Goal: Task Accomplishment & Management: Use online tool/utility

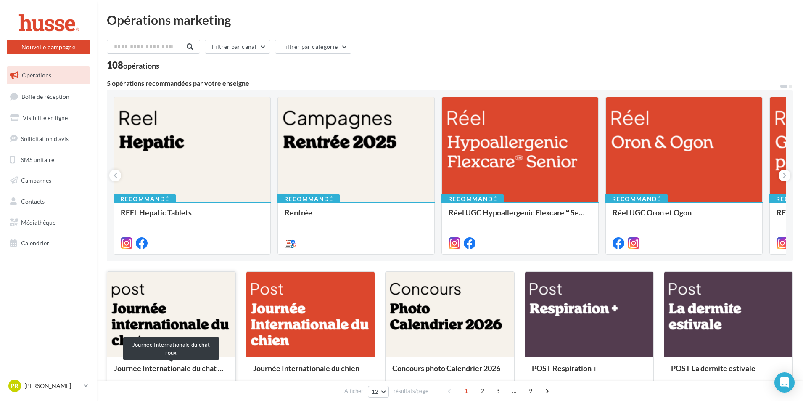
click at [165, 376] on div "Journée Internationale du chat roux" at bounding box center [171, 372] width 115 height 17
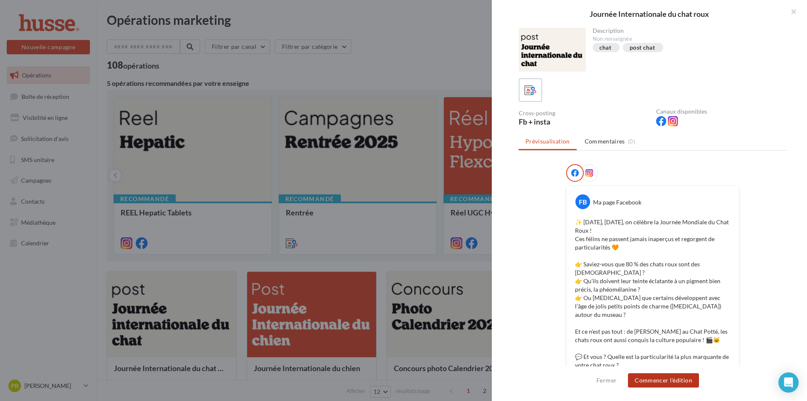
click at [678, 377] on button "Commencer l'édition" at bounding box center [663, 380] width 71 height 14
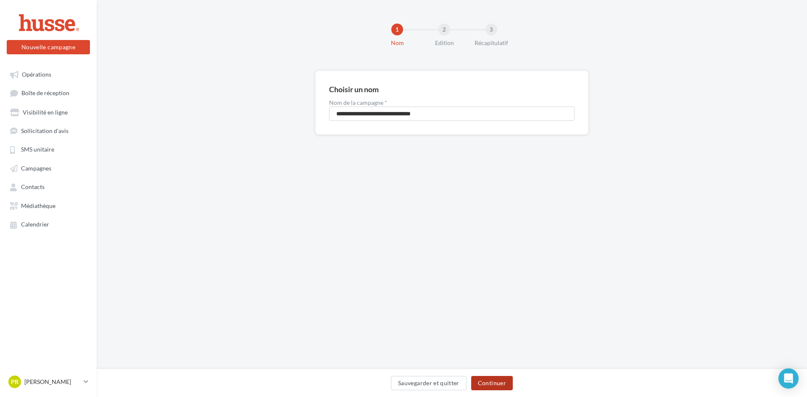
click at [494, 378] on button "Continuer" at bounding box center [492, 383] width 42 height 14
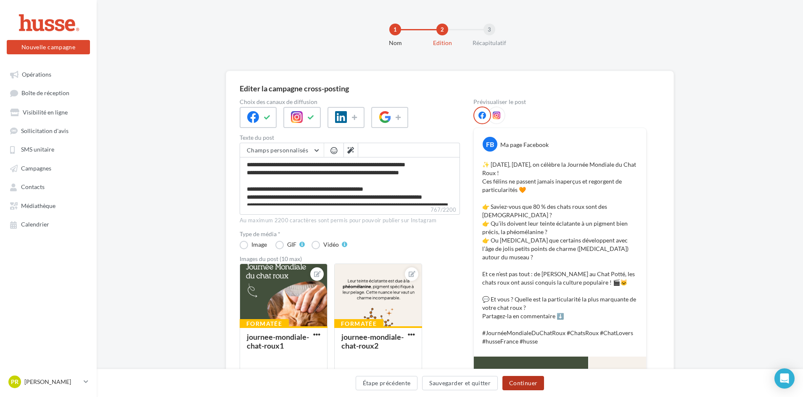
click at [523, 384] on button "Continuer" at bounding box center [524, 383] width 42 height 14
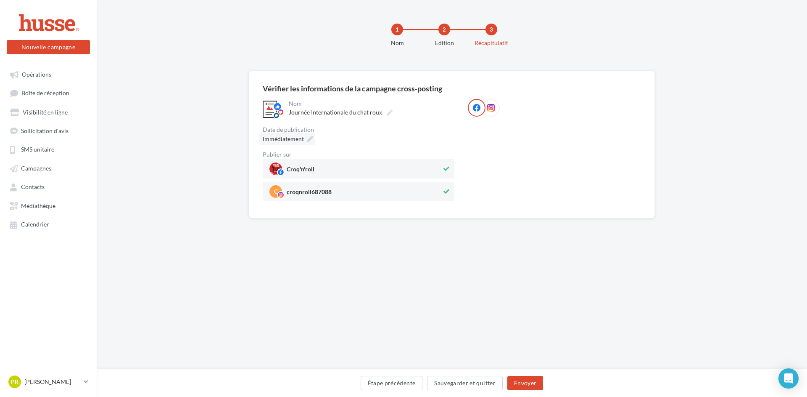
click at [291, 137] on span "Immédiatement" at bounding box center [283, 138] width 41 height 7
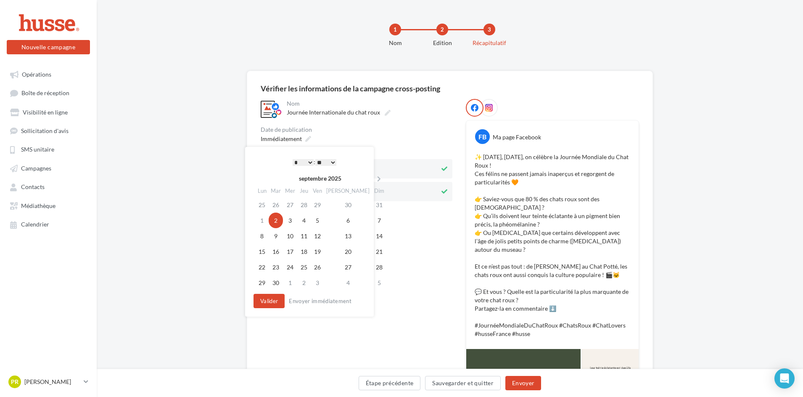
click at [307, 161] on select "* * * * * * * * * * ** ** ** ** ** ** ** ** ** ** ** ** ** **" at bounding box center [303, 162] width 21 height 7
click at [265, 296] on button "Valider" at bounding box center [266, 301] width 31 height 14
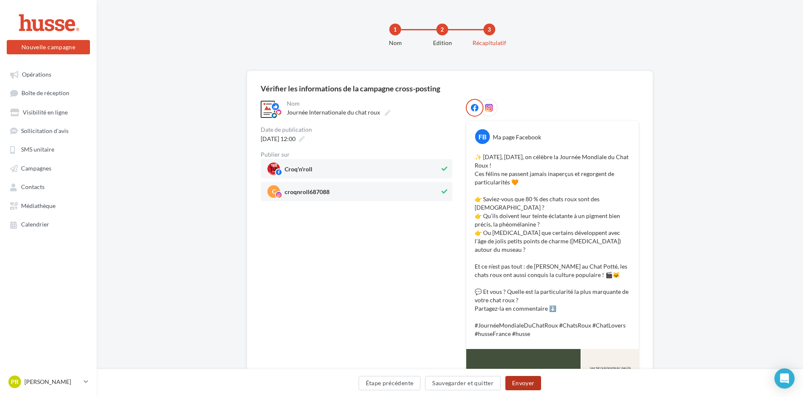
click at [524, 382] on button "Envoyer" at bounding box center [523, 383] width 36 height 14
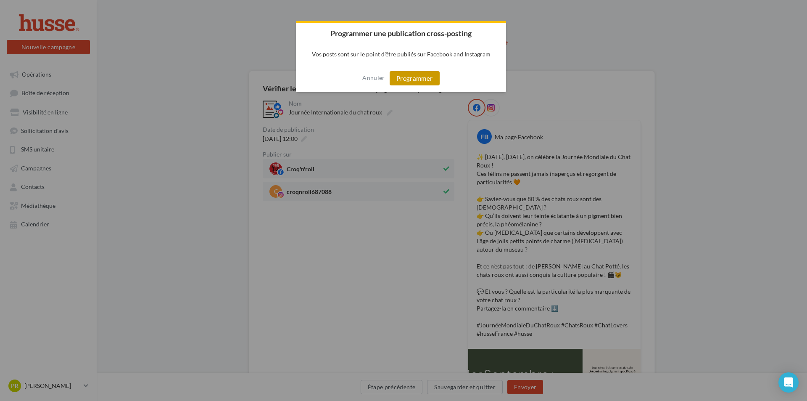
click at [398, 79] on button "Programmer" at bounding box center [415, 78] width 50 height 14
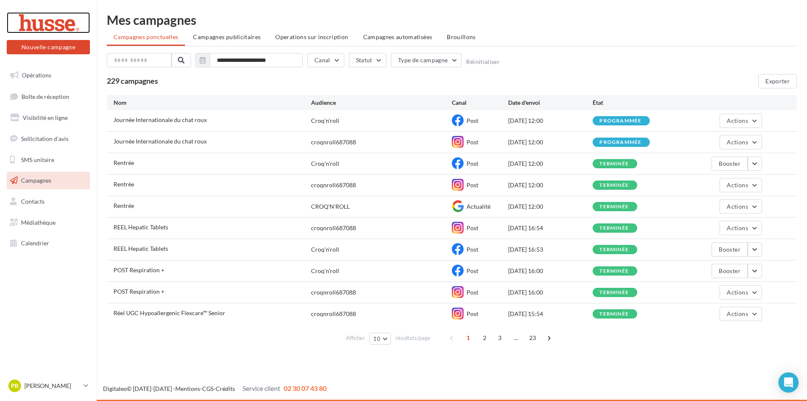
click at [51, 21] on div at bounding box center [48, 22] width 67 height 21
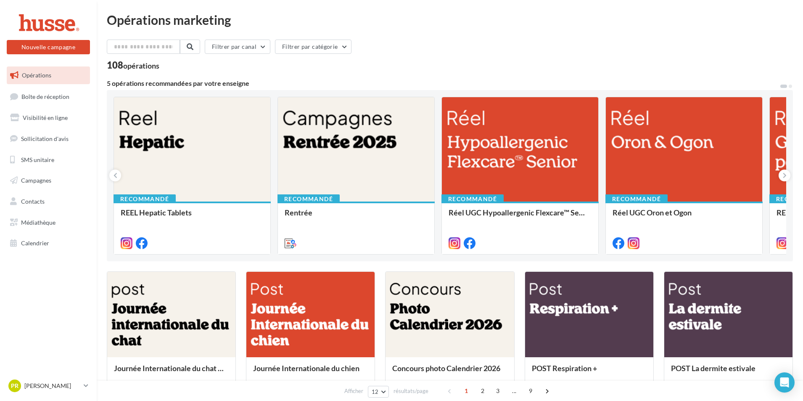
click at [403, 40] on div "Filtrer par canal Filtrer par catégorie" at bounding box center [450, 49] width 686 height 18
